Goal: Navigation & Orientation: Find specific page/section

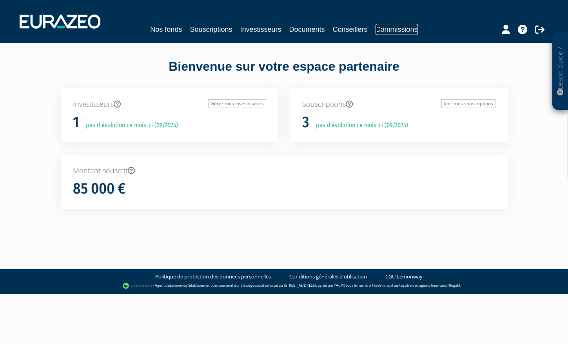
click at [395, 29] on link "Commissions" at bounding box center [397, 29] width 42 height 11
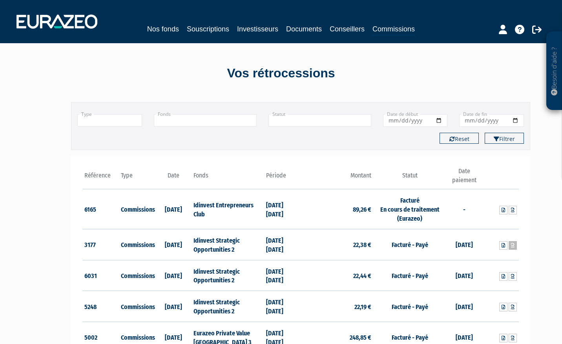
click at [511, 246] on icon at bounding box center [513, 245] width 4 height 5
click at [513, 276] on icon at bounding box center [513, 276] width 4 height 5
click at [75, 24] on img at bounding box center [56, 22] width 81 height 14
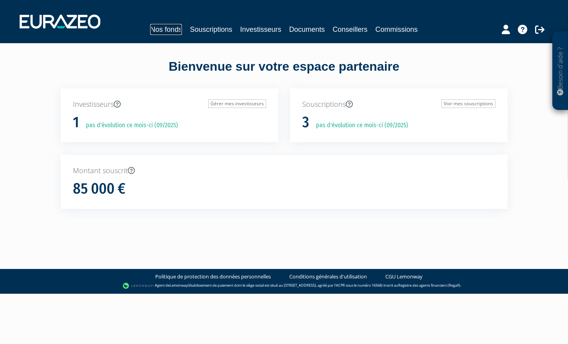
click at [174, 29] on link "Nos fonds" at bounding box center [166, 29] width 32 height 11
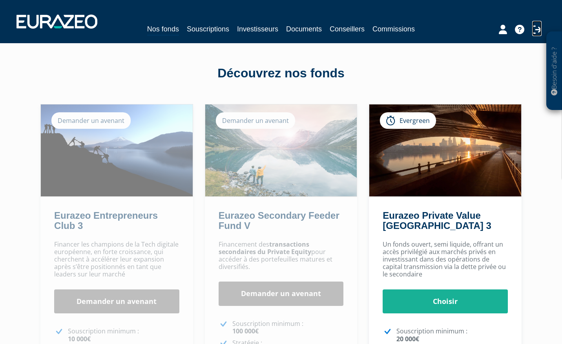
click at [536, 30] on icon at bounding box center [536, 29] width 9 height 9
